Goal: Task Accomplishment & Management: Use online tool/utility

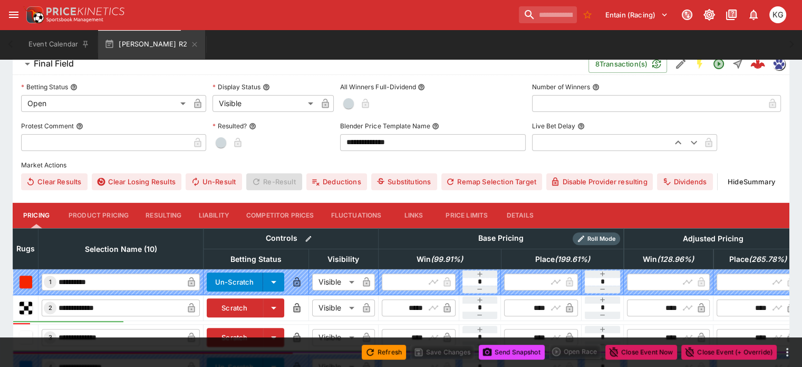
scroll to position [303, 0]
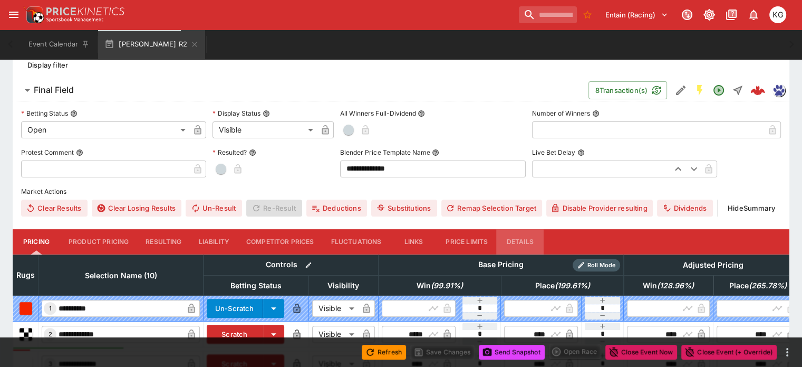
click at [534, 229] on button "Details" at bounding box center [519, 241] width 47 height 25
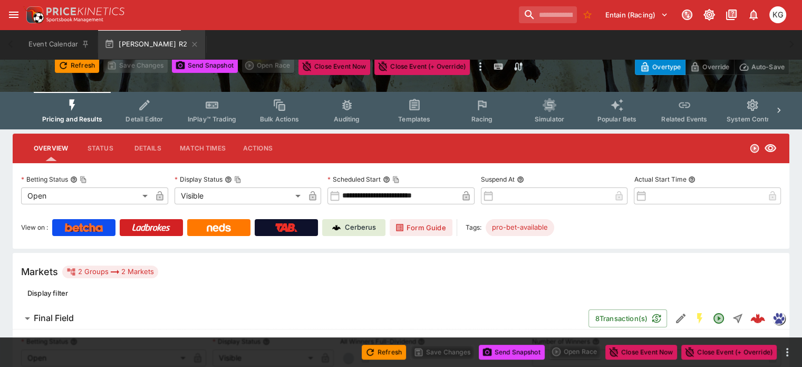
scroll to position [0, 0]
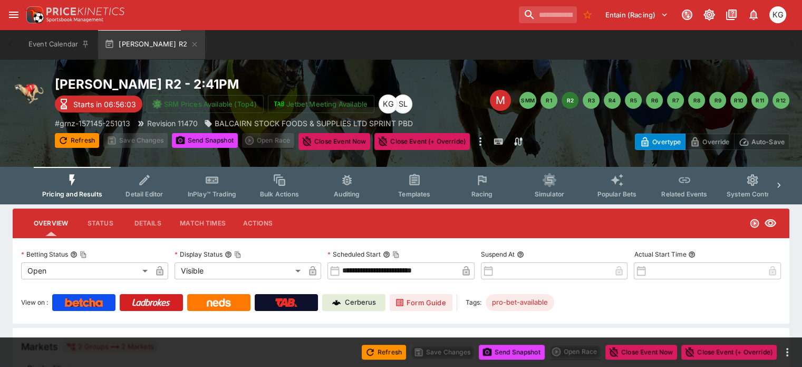
click at [498, 189] on button "Racing" at bounding box center [482, 185] width 68 height 37
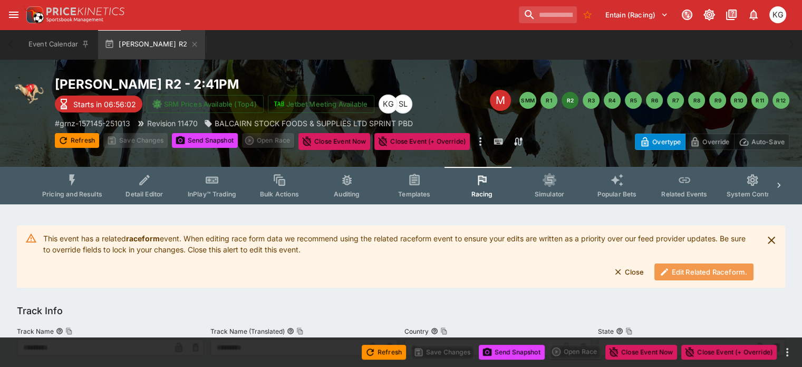
click at [686, 271] on button "Edit Related Raceform." at bounding box center [704, 271] width 99 height 17
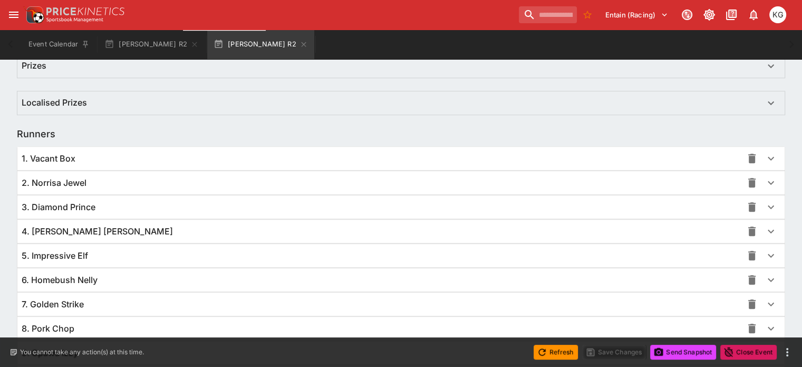
scroll to position [770, 0]
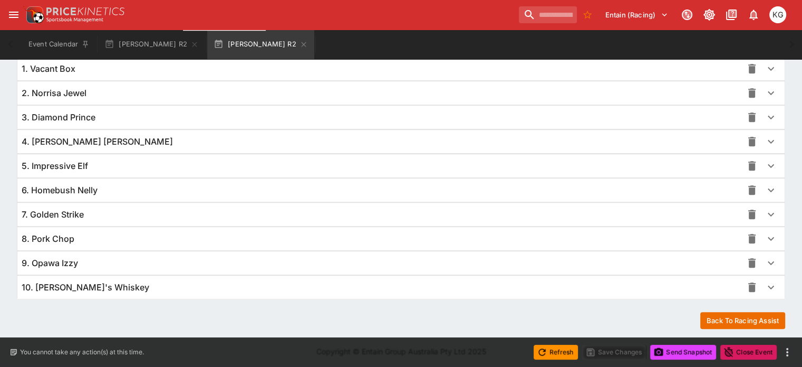
click at [765, 285] on icon "button" at bounding box center [771, 287] width 13 height 13
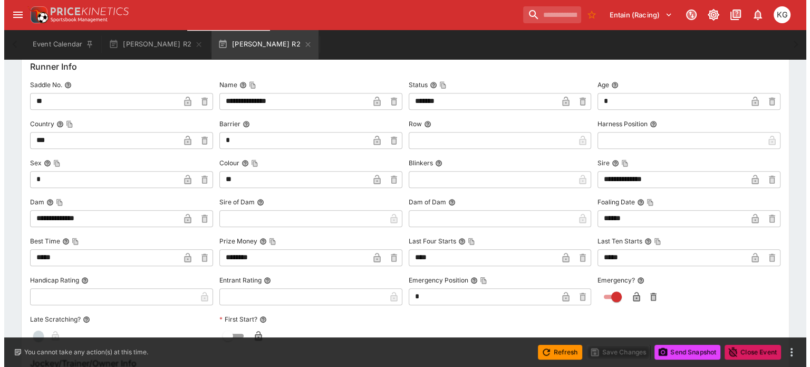
scroll to position [1034, 0]
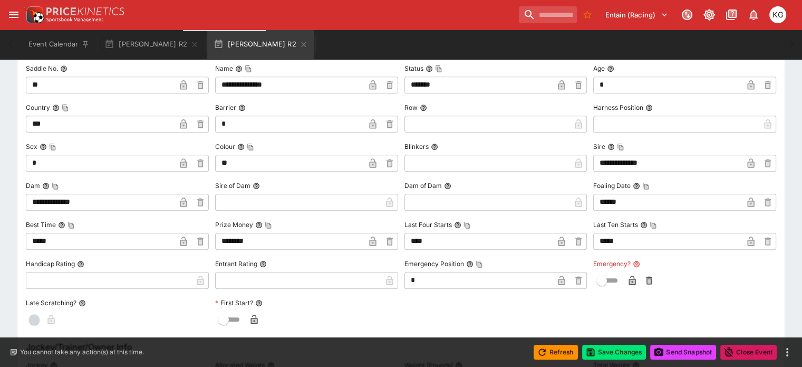
click at [627, 277] on icon "button" at bounding box center [632, 280] width 11 height 11
click at [621, 352] on button "Save Changes" at bounding box center [614, 351] width 64 height 15
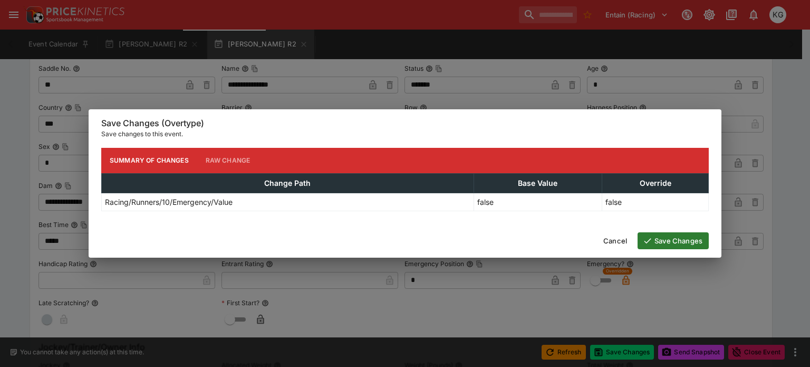
click at [690, 240] on button "Save Changes" at bounding box center [673, 240] width 71 height 17
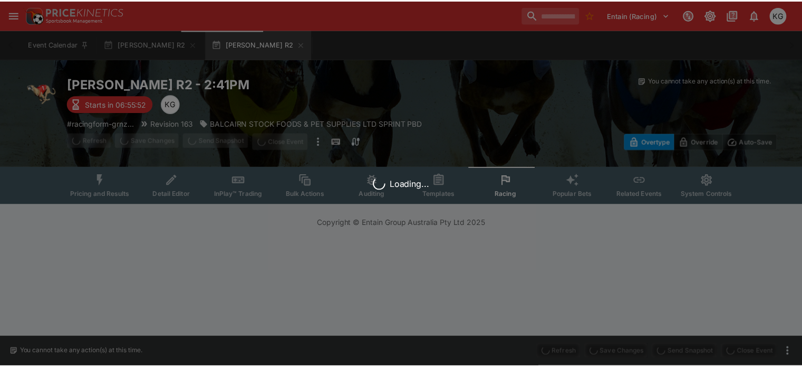
scroll to position [0, 0]
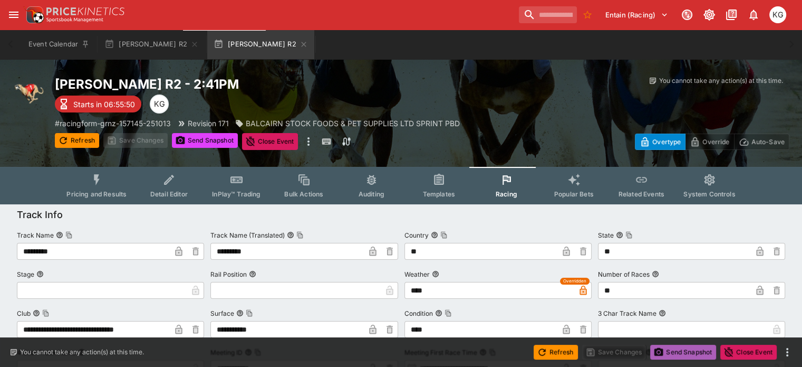
click at [683, 350] on button "Send Snapshot" at bounding box center [683, 351] width 66 height 15
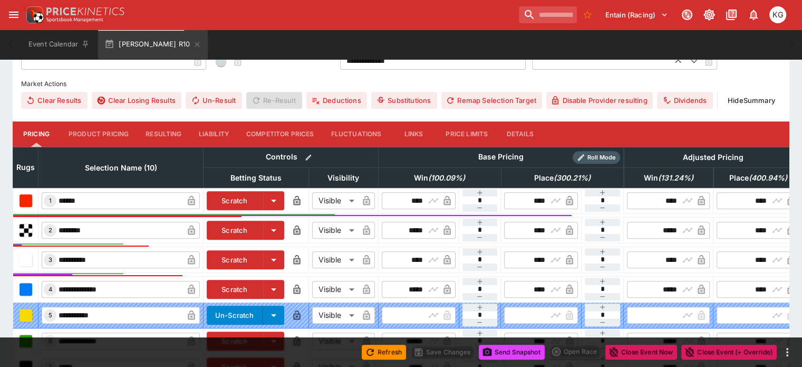
scroll to position [408, 0]
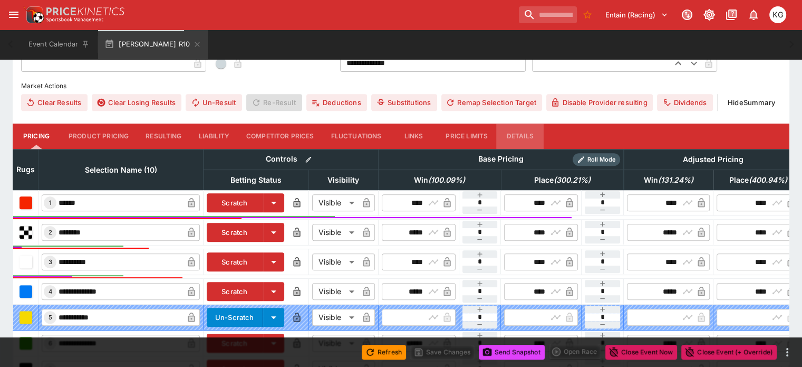
click at [533, 123] on button "Details" at bounding box center [519, 135] width 47 height 25
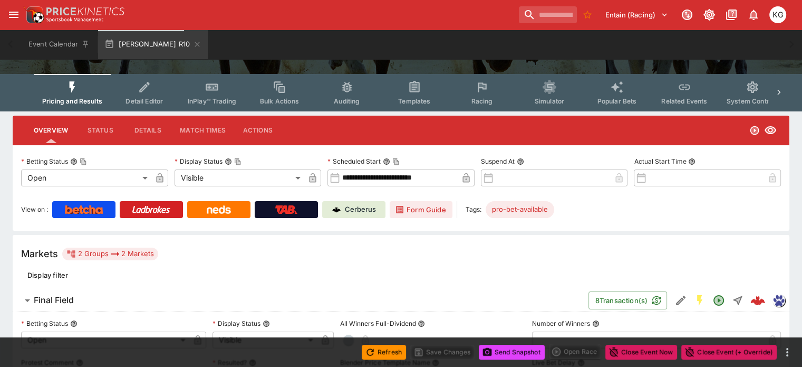
scroll to position [0, 0]
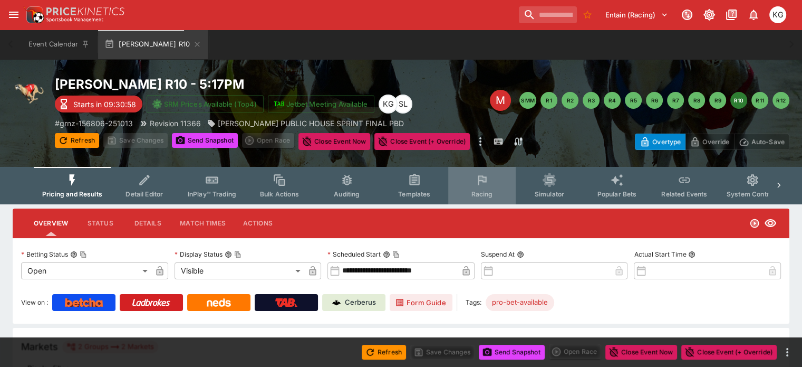
click at [487, 194] on span "Racing" at bounding box center [482, 194] width 22 height 8
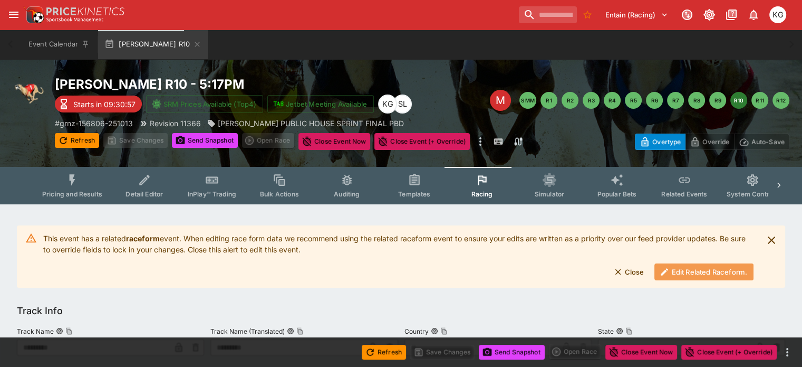
click at [707, 272] on button "Edit Related Raceform." at bounding box center [704, 271] width 99 height 17
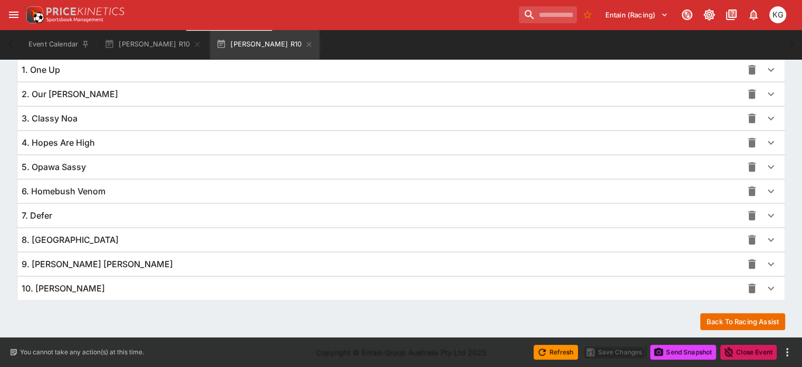
scroll to position [768, 0]
click at [765, 258] on icon "button" at bounding box center [771, 262] width 13 height 13
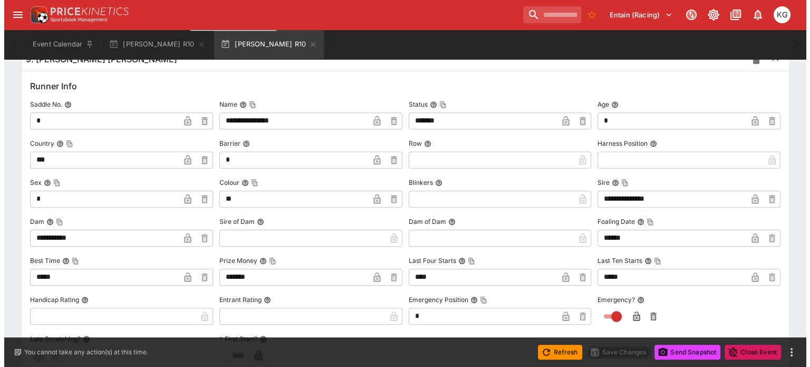
scroll to position [1032, 0]
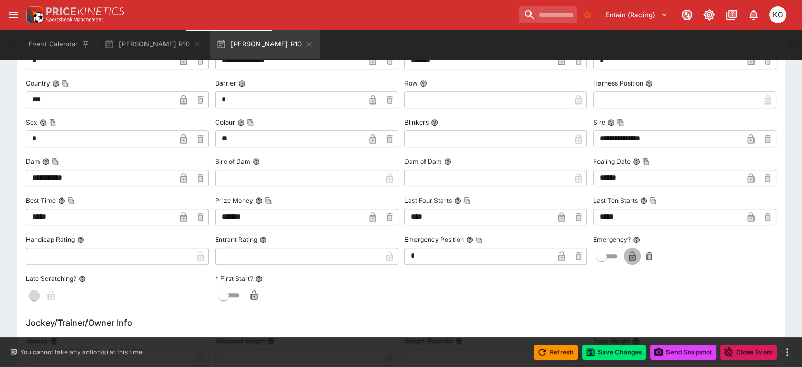
click at [629, 255] on icon "button" at bounding box center [632, 255] width 7 height 9
click at [609, 352] on button "Save Changes" at bounding box center [614, 351] width 64 height 15
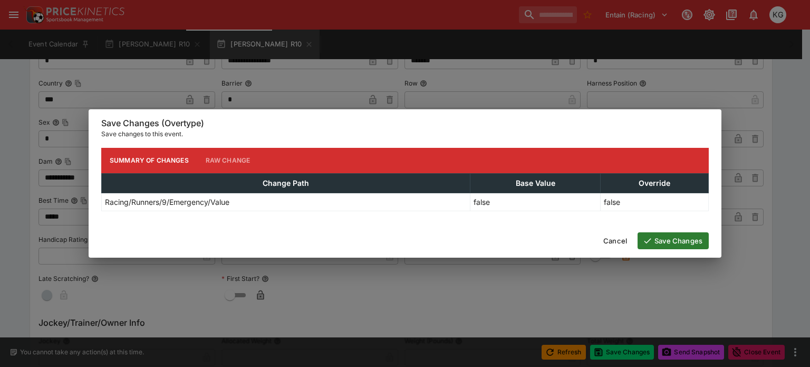
click at [700, 235] on button "Save Changes" at bounding box center [673, 240] width 71 height 17
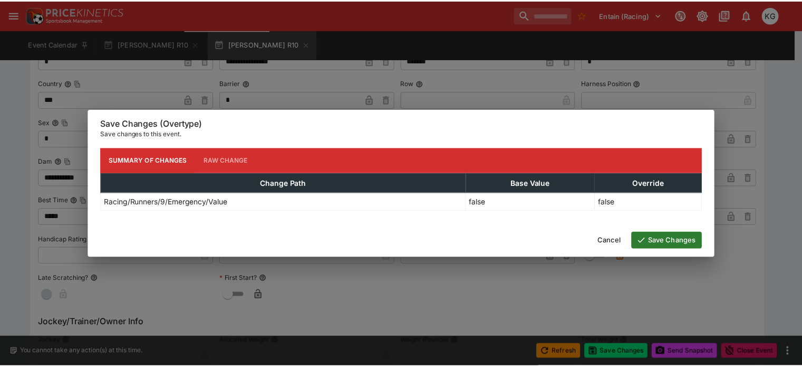
scroll to position [0, 0]
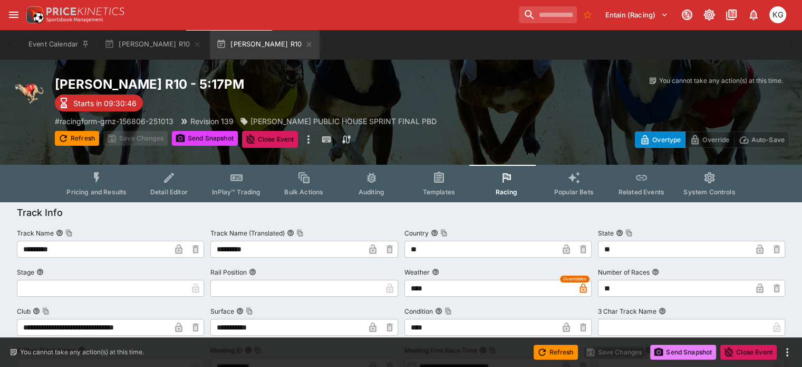
click at [685, 352] on button "Send Snapshot" at bounding box center [683, 351] width 66 height 15
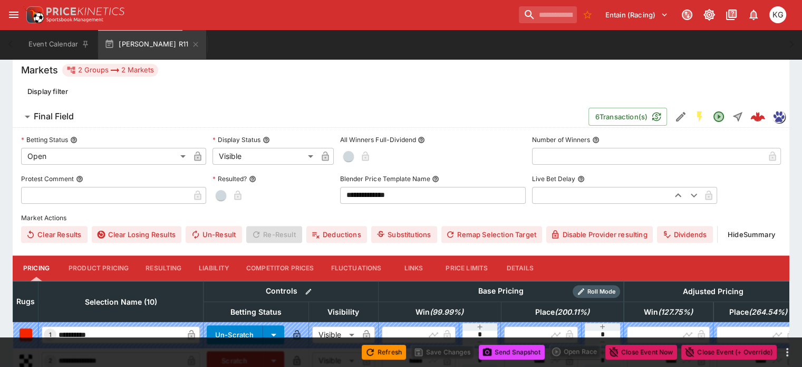
scroll to position [316, 0]
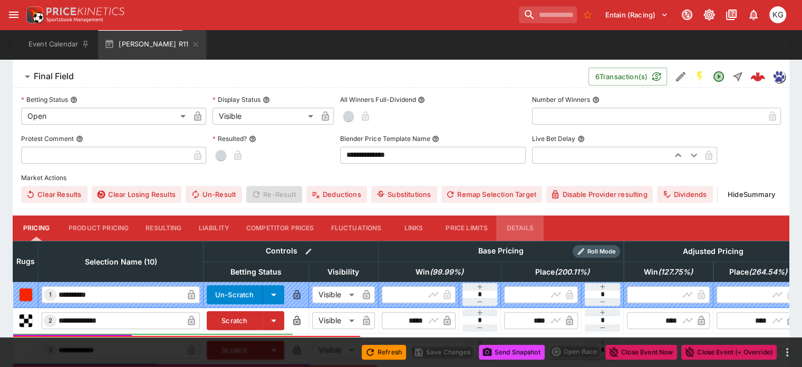
click at [529, 215] on button "Details" at bounding box center [519, 227] width 47 height 25
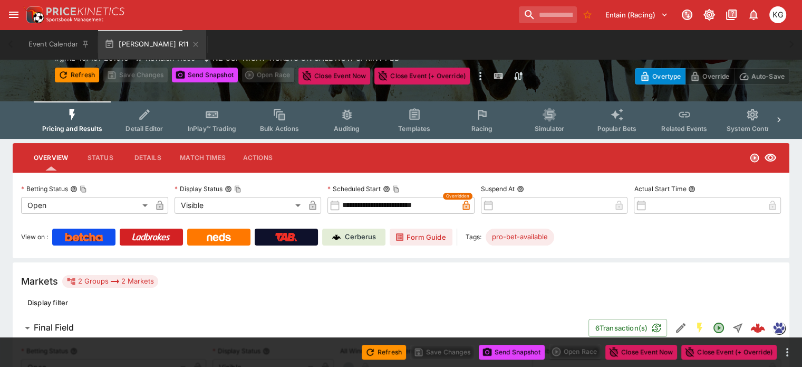
scroll to position [47, 0]
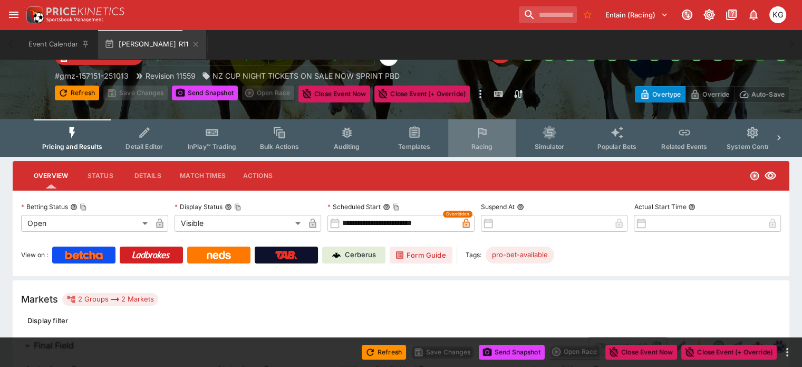
click at [489, 138] on icon "Event type filters" at bounding box center [482, 133] width 14 height 14
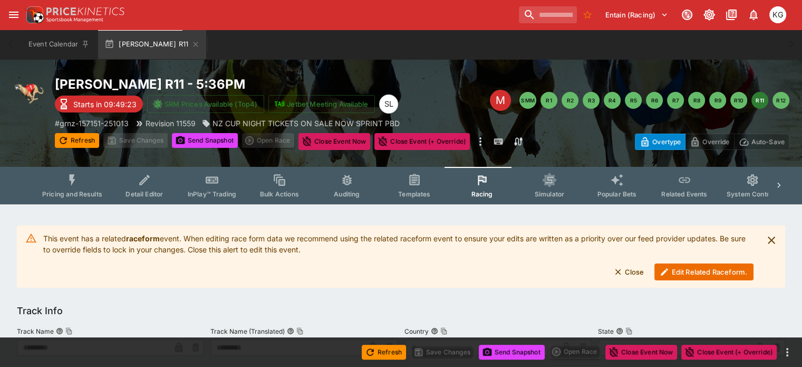
click at [711, 271] on button "Edit Related Raceform." at bounding box center [704, 271] width 99 height 17
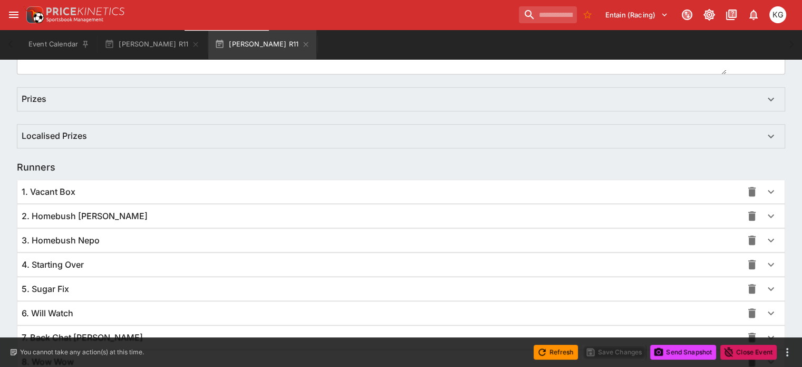
scroll to position [738, 0]
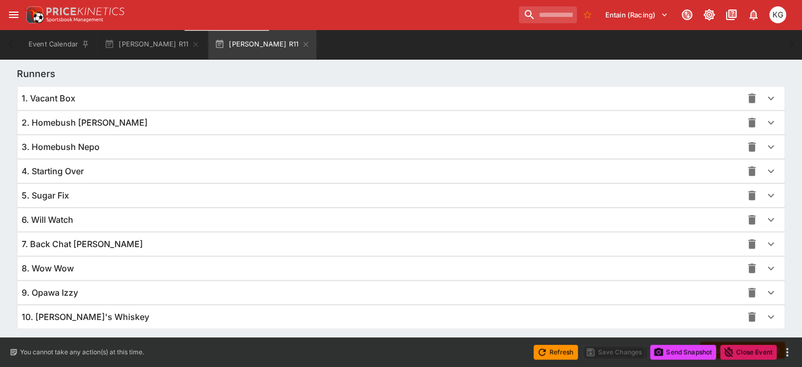
click at [765, 290] on icon "button" at bounding box center [771, 292] width 13 height 13
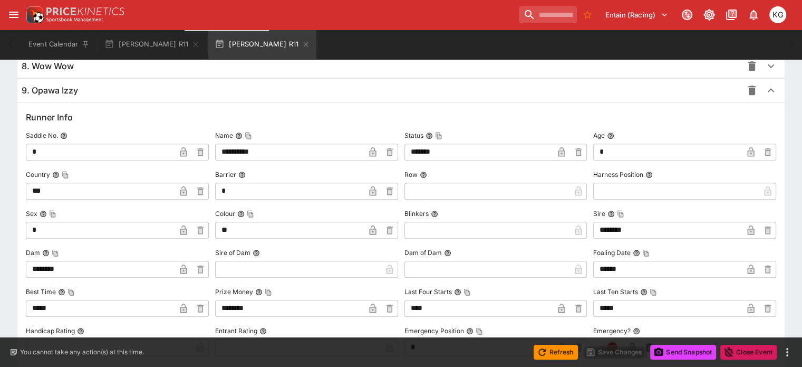
scroll to position [1004, 0]
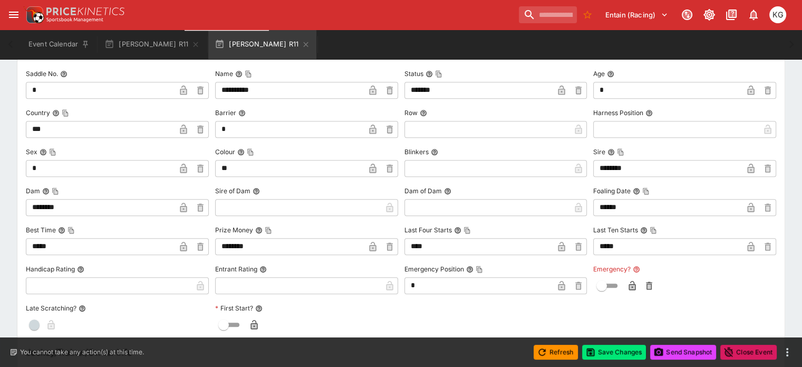
click at [627, 281] on icon "button" at bounding box center [632, 285] width 11 height 11
click at [622, 352] on button "Save Changes" at bounding box center [614, 351] width 64 height 15
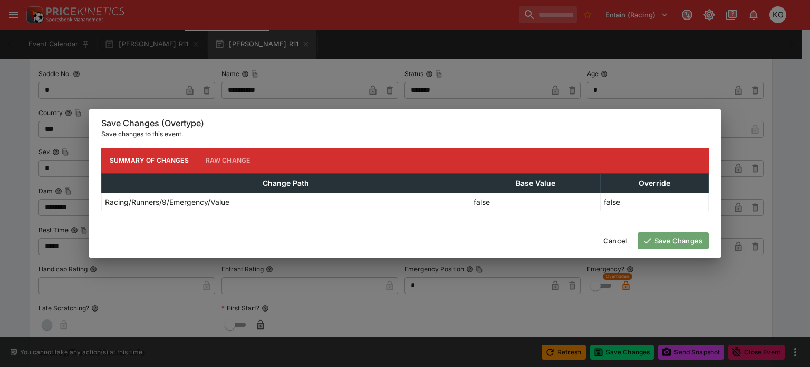
click at [685, 235] on button "Save Changes" at bounding box center [673, 240] width 71 height 17
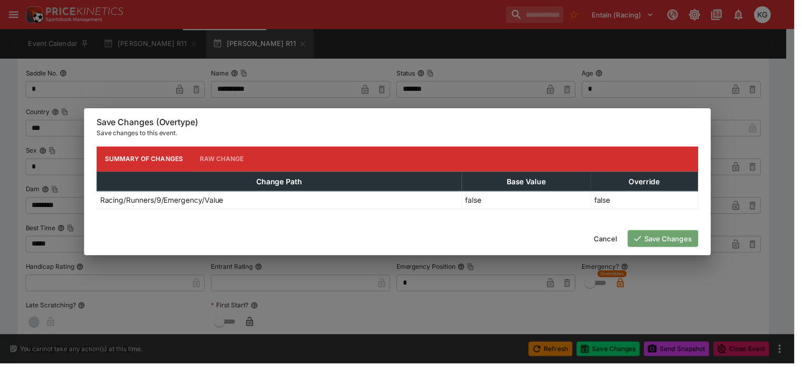
scroll to position [0, 0]
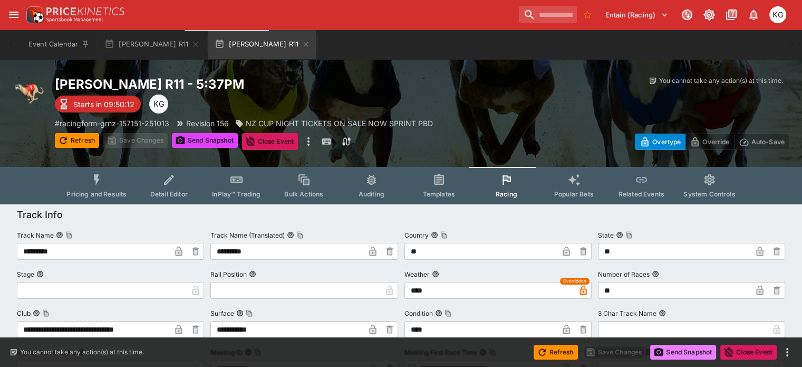
click at [687, 352] on button "Send Snapshot" at bounding box center [683, 351] width 66 height 15
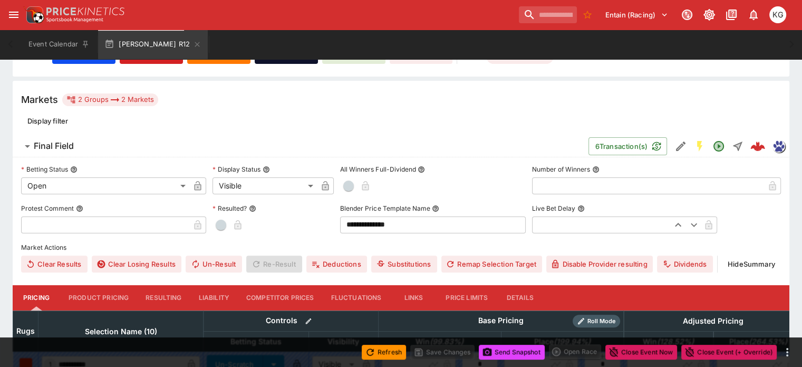
scroll to position [211, 0]
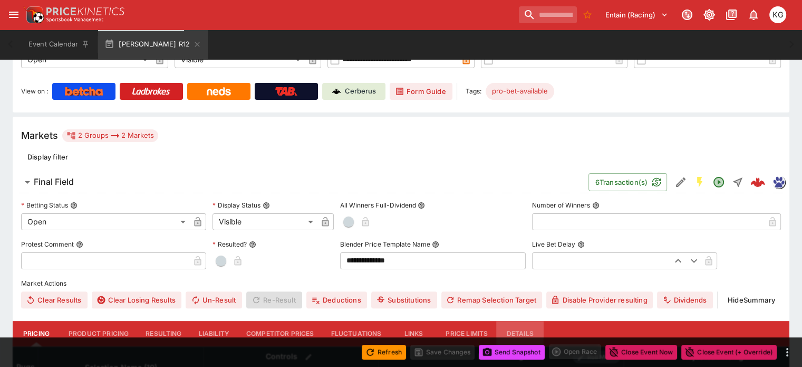
click at [540, 321] on button "Details" at bounding box center [519, 333] width 47 height 25
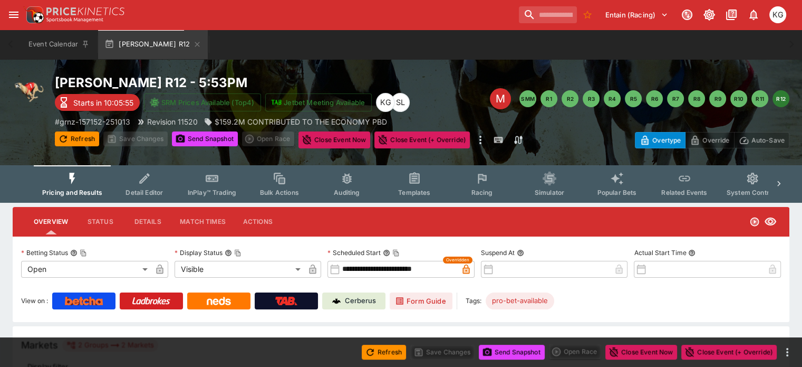
scroll to position [0, 0]
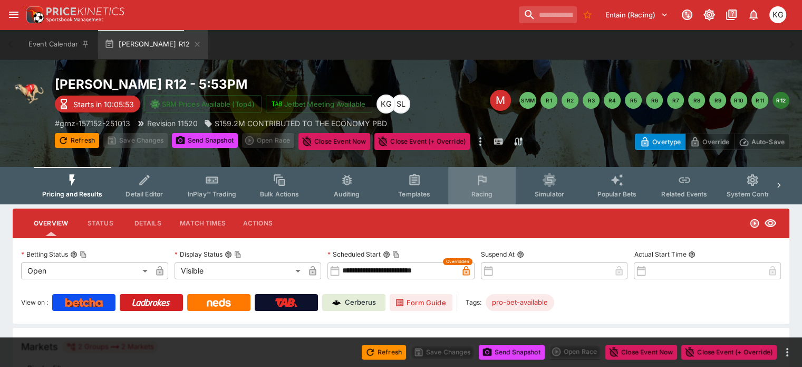
click at [489, 193] on span "Racing" at bounding box center [482, 194] width 22 height 8
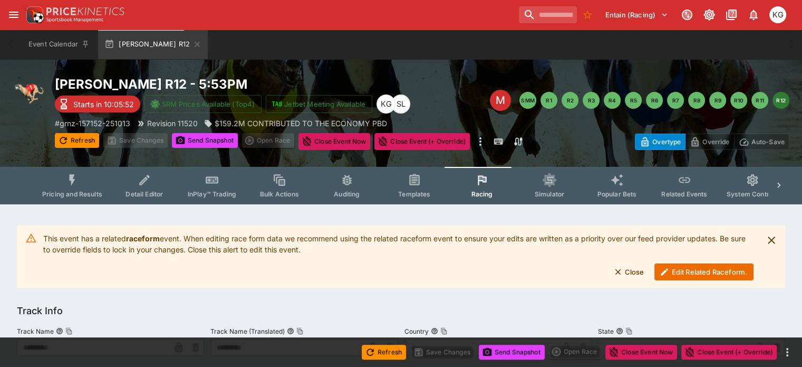
click at [697, 273] on button "Edit Related Raceform." at bounding box center [704, 271] width 99 height 17
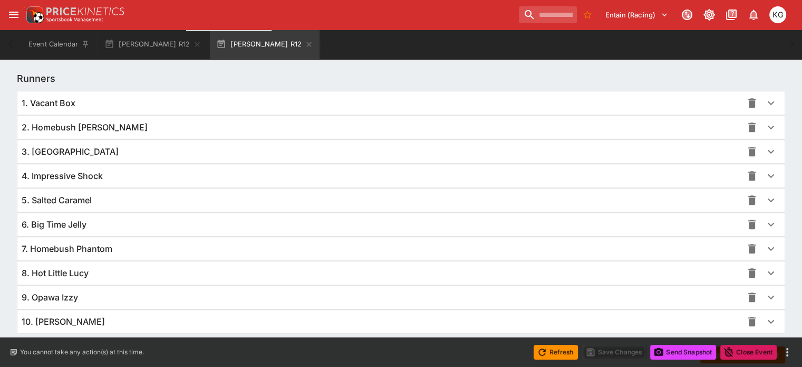
scroll to position [770, 0]
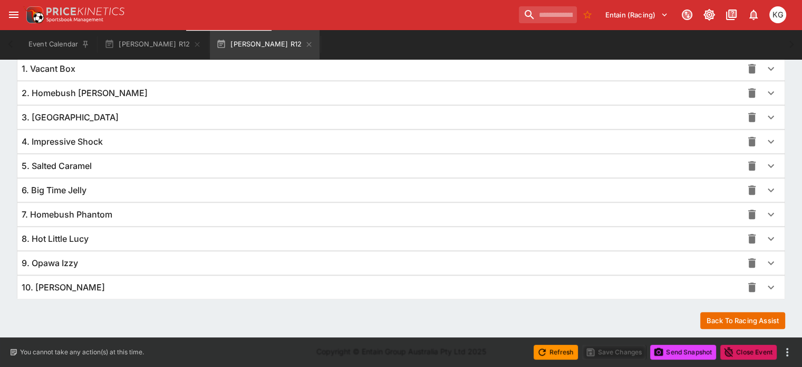
click at [765, 282] on icon "button" at bounding box center [771, 287] width 13 height 13
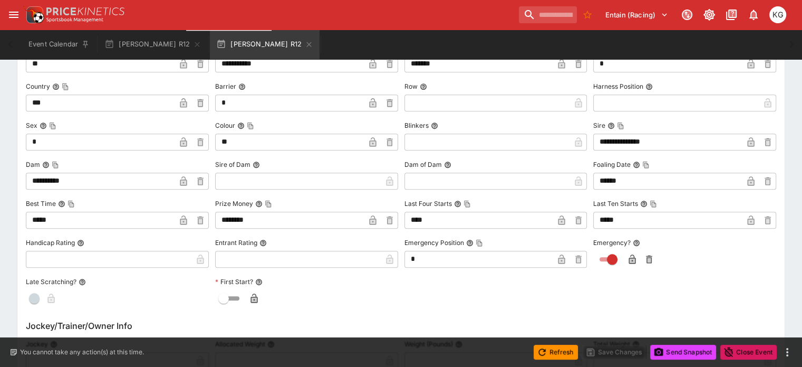
scroll to position [1087, 0]
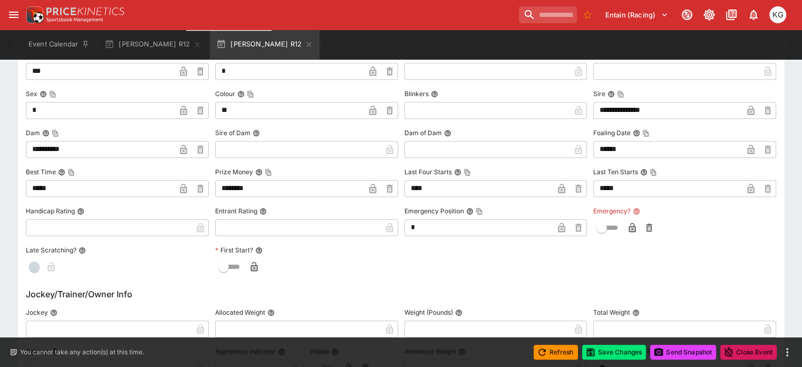
click at [629, 223] on icon "button" at bounding box center [632, 227] width 7 height 9
click at [624, 352] on button "Save Changes" at bounding box center [614, 351] width 64 height 15
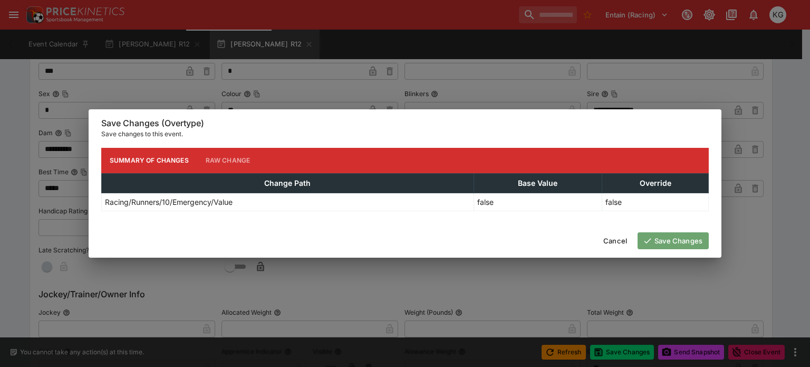
click at [674, 236] on button "Save Changes" at bounding box center [673, 240] width 71 height 17
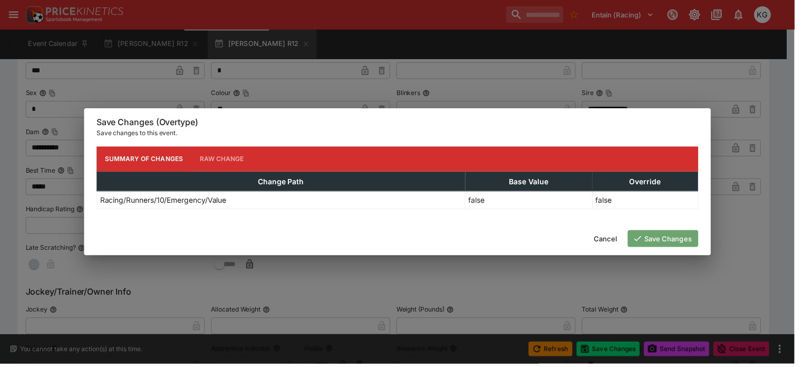
scroll to position [0, 0]
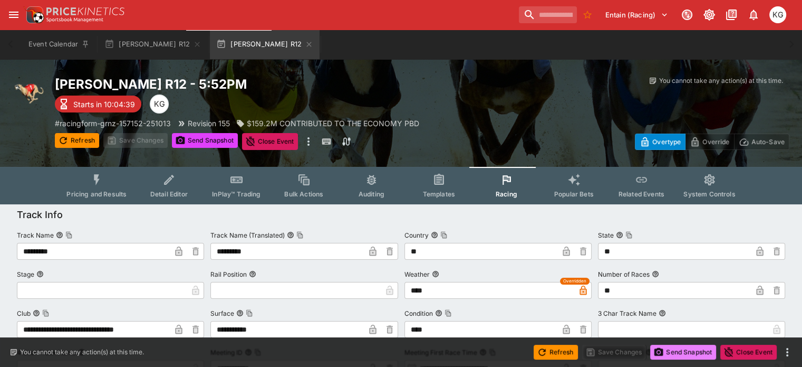
click at [690, 353] on button "Send Snapshot" at bounding box center [683, 351] width 66 height 15
